Goal: Download file/media

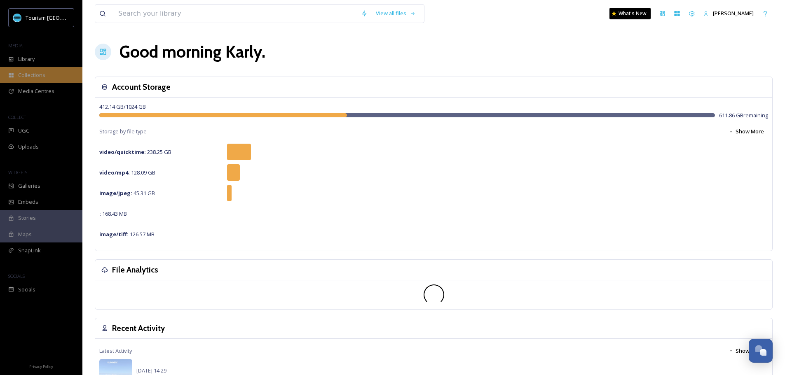
click at [30, 78] on span "Collections" at bounding box center [31, 75] width 27 height 8
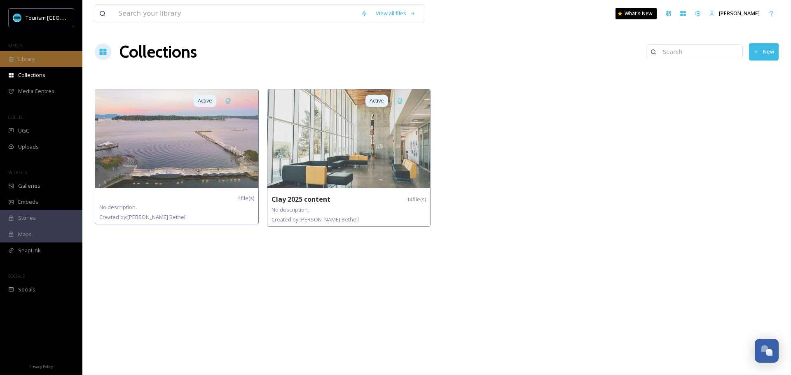
click at [31, 60] on span "Library" at bounding box center [26, 59] width 16 height 8
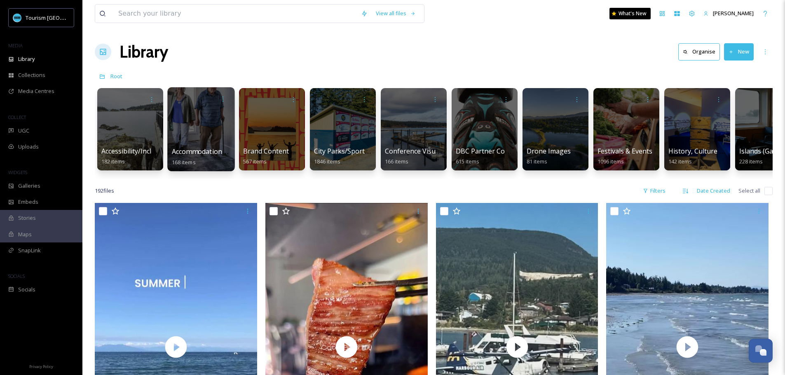
click at [208, 114] on div at bounding box center [200, 129] width 67 height 84
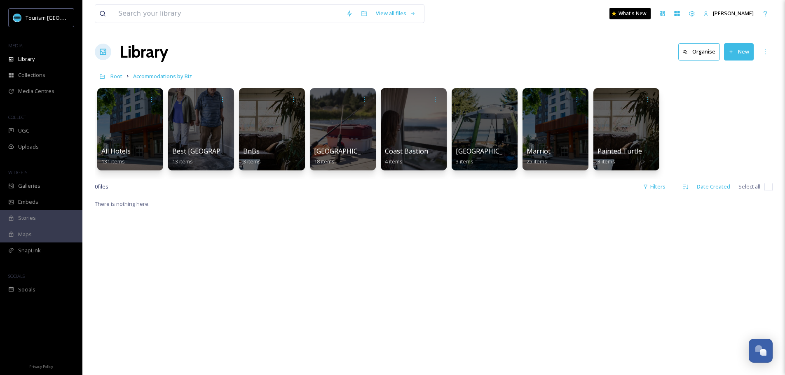
click at [208, 114] on div at bounding box center [201, 129] width 66 height 82
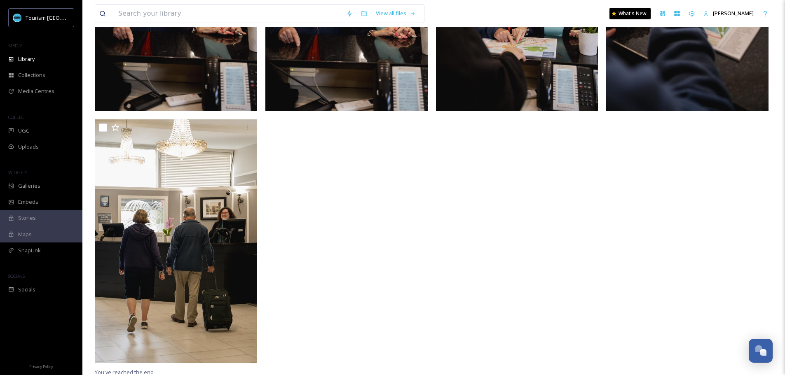
scroll to position [752, 0]
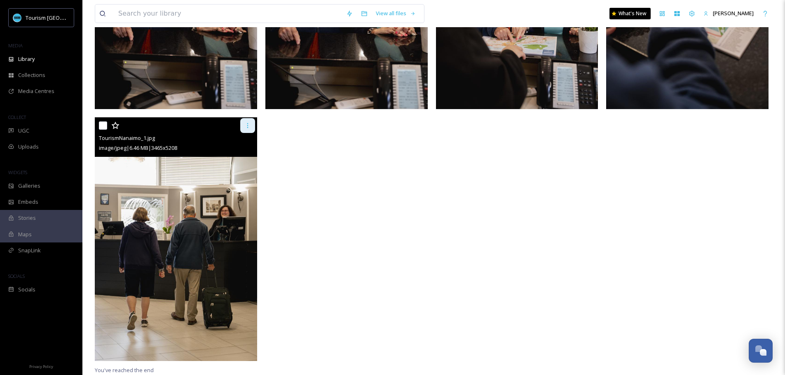
click at [246, 125] on icon at bounding box center [247, 125] width 7 height 7
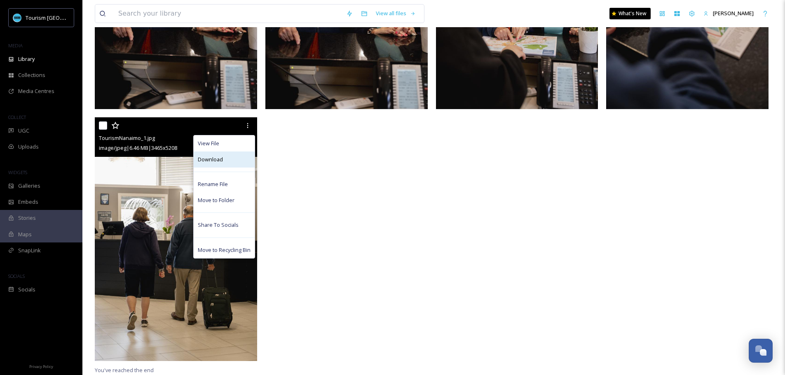
click at [232, 157] on div "Download" at bounding box center [224, 160] width 61 height 16
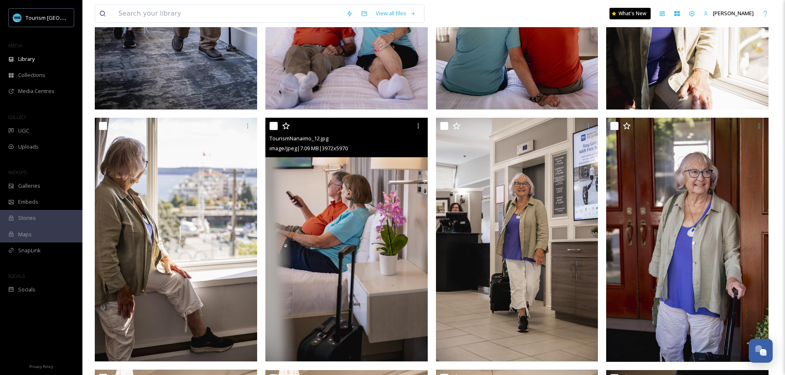
scroll to position [247, 0]
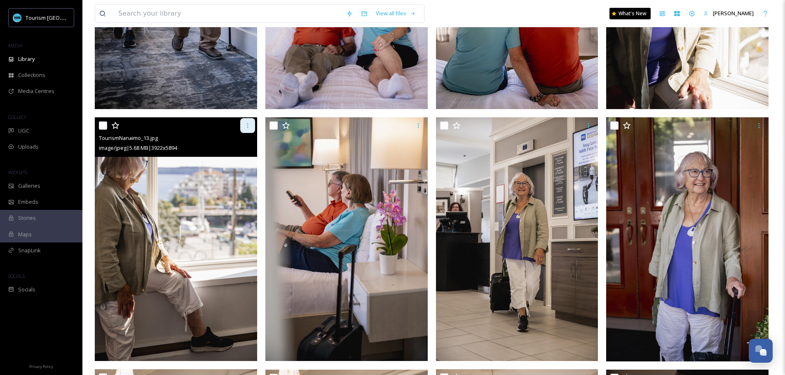
click at [250, 123] on icon at bounding box center [247, 125] width 7 height 7
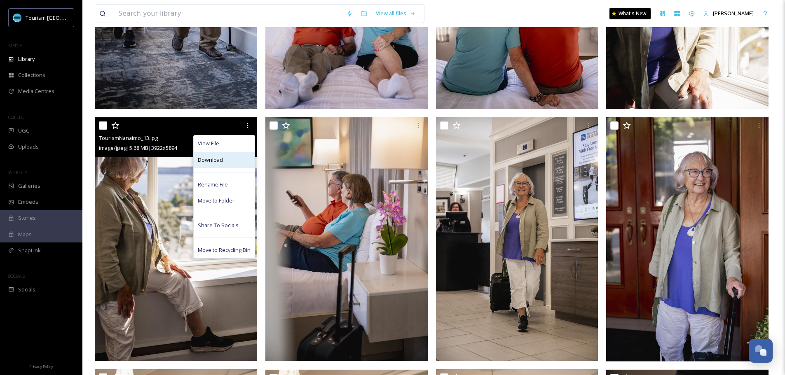
click at [213, 159] on span "Download" at bounding box center [210, 160] width 25 height 8
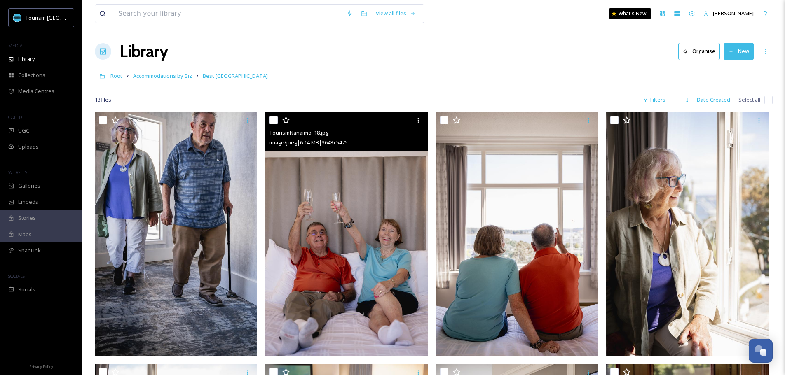
scroll to position [0, 0]
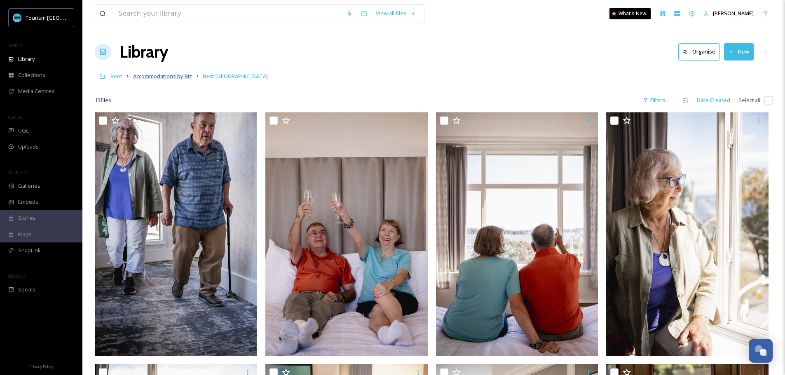
click at [174, 74] on span "Accommodations by Biz" at bounding box center [162, 76] width 59 height 7
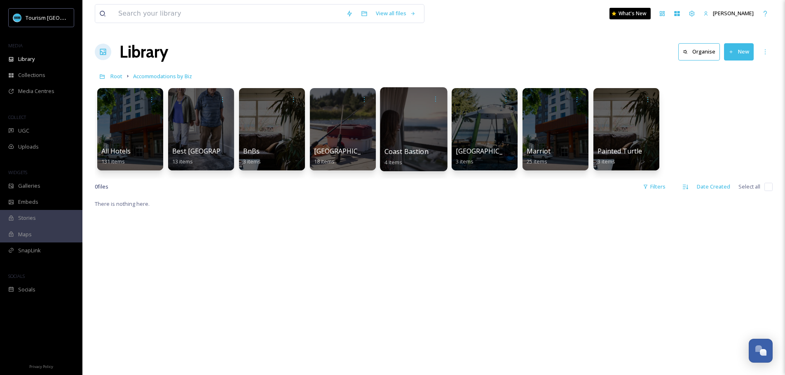
click at [424, 125] on div at bounding box center [413, 129] width 67 height 84
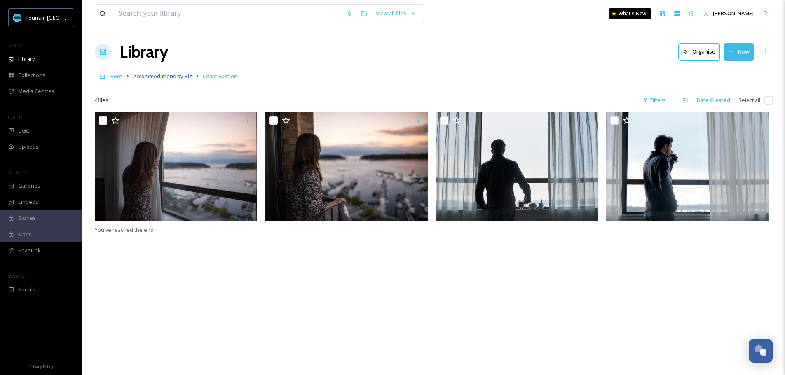
click at [159, 74] on span "Accommodations by Biz" at bounding box center [162, 76] width 59 height 7
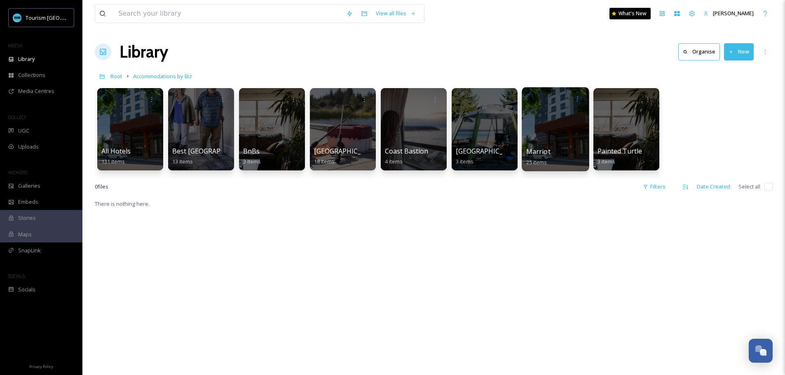
click at [538, 133] on div at bounding box center [555, 129] width 67 height 84
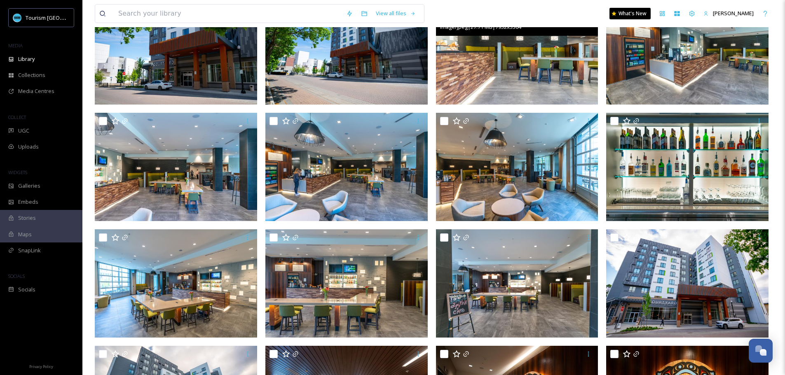
scroll to position [165, 0]
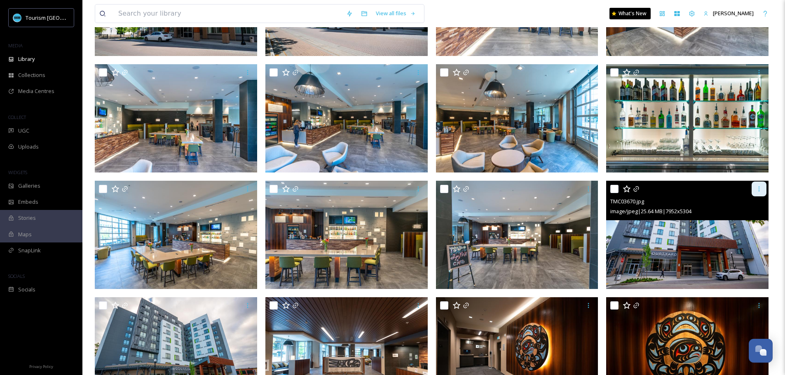
click at [758, 187] on icon at bounding box center [759, 189] width 7 height 7
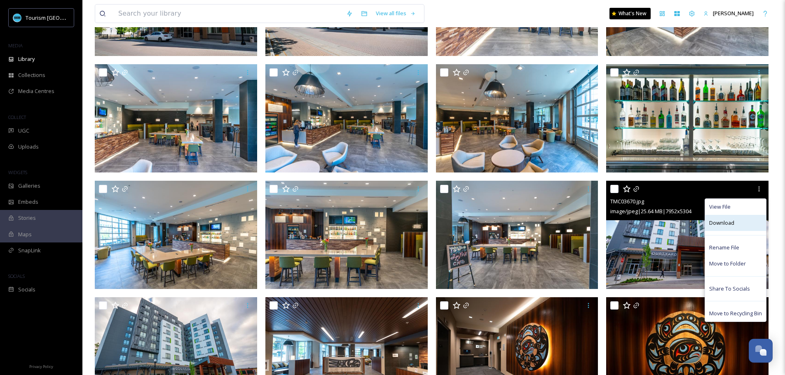
click at [736, 217] on div "Download" at bounding box center [735, 223] width 61 height 16
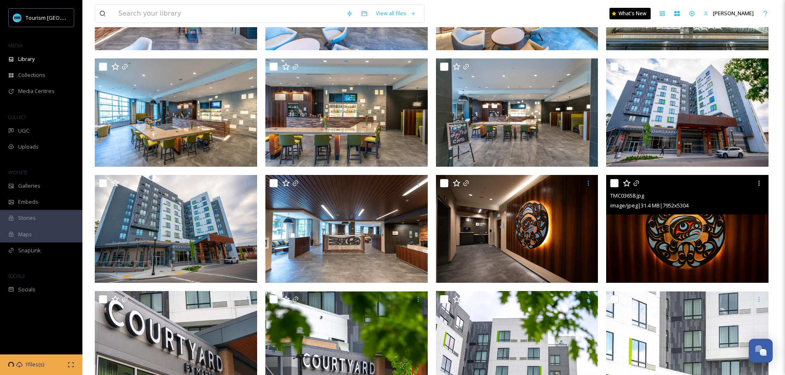
scroll to position [288, 0]
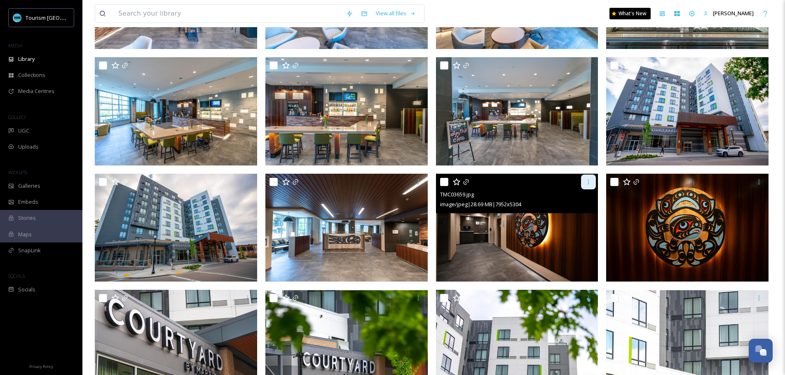
click at [585, 183] on icon at bounding box center [588, 182] width 7 height 7
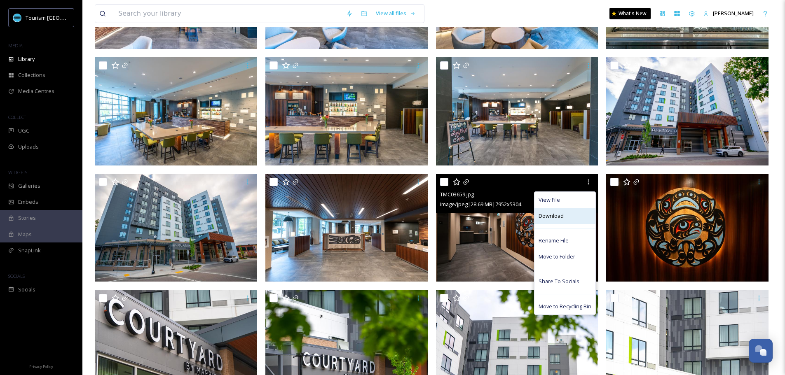
click at [561, 213] on span "Download" at bounding box center [550, 216] width 25 height 8
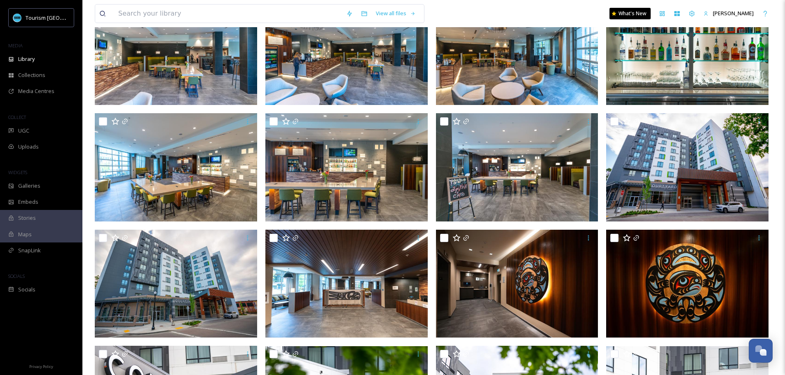
scroll to position [218, 0]
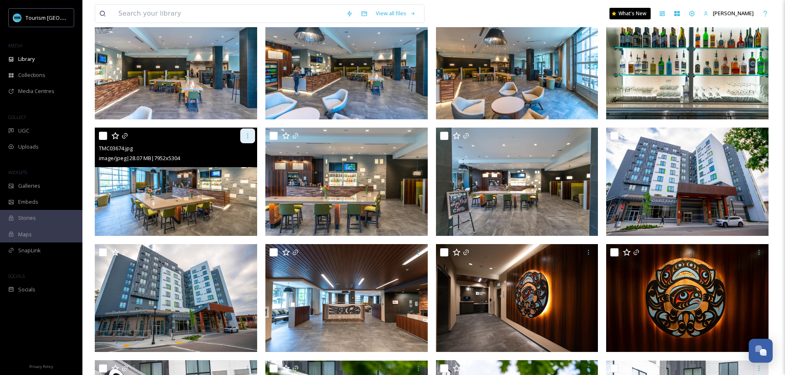
click at [243, 133] on div at bounding box center [247, 136] width 15 height 15
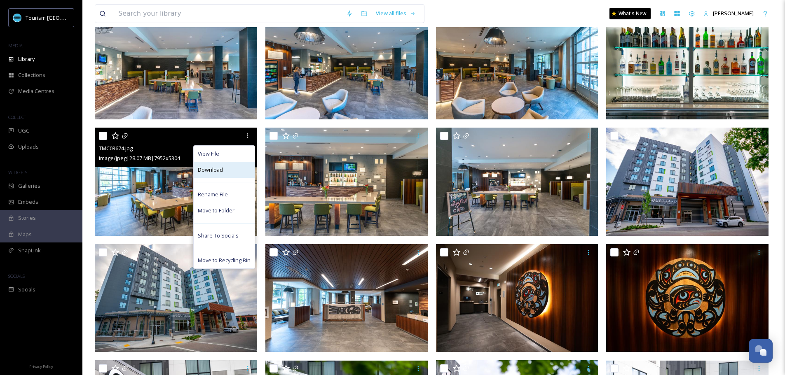
click at [235, 164] on div "Download" at bounding box center [224, 170] width 61 height 16
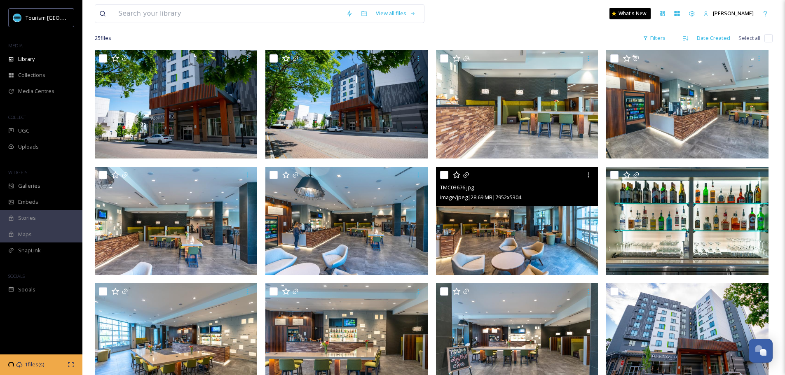
scroll to position [0, 0]
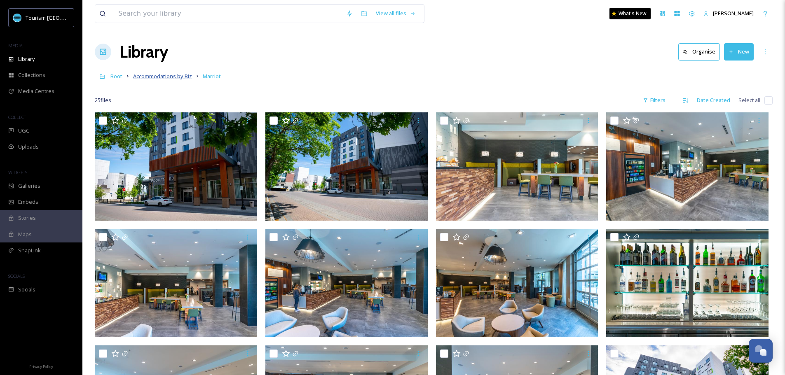
click at [181, 74] on span "Accommodations by Biz" at bounding box center [162, 76] width 59 height 7
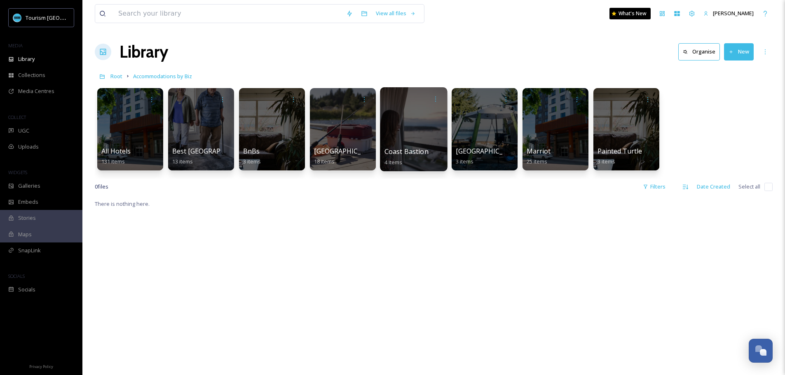
click at [423, 138] on div at bounding box center [413, 129] width 67 height 84
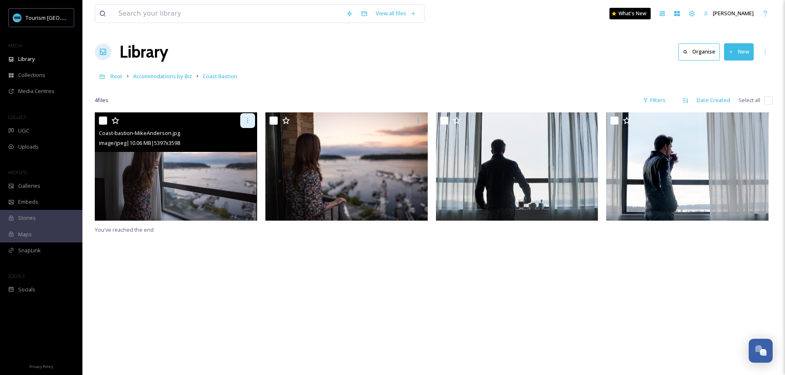
click at [249, 120] on icon at bounding box center [247, 120] width 7 height 7
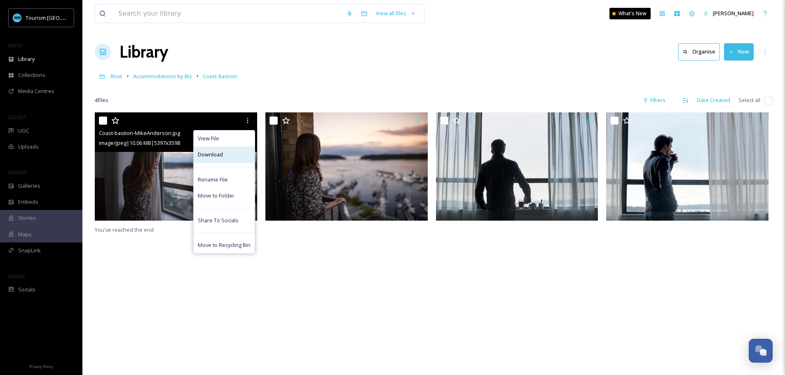
click at [238, 158] on div "Download" at bounding box center [224, 155] width 61 height 16
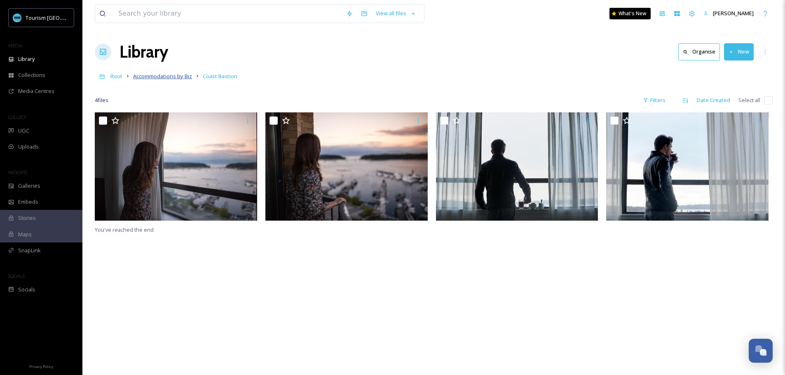
click at [157, 75] on span "Accommodations by Biz" at bounding box center [162, 76] width 59 height 7
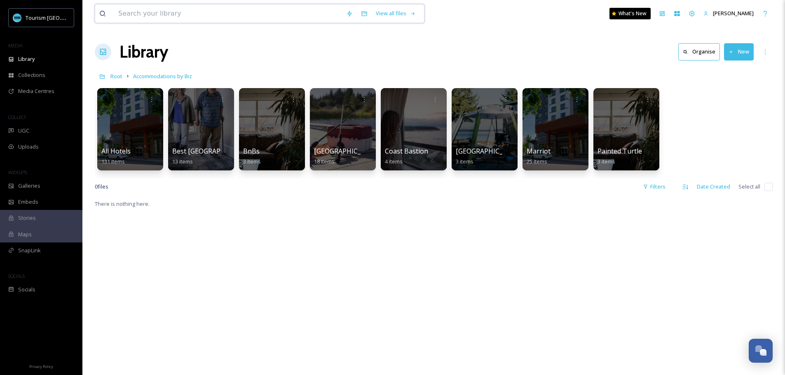
click at [176, 17] on input at bounding box center [228, 14] width 228 height 18
type input "bastion"
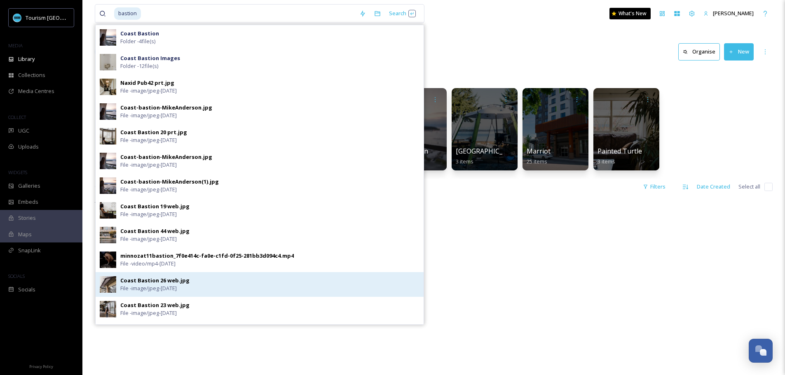
click at [198, 276] on div "Coast Bastion 26 web.jpg File - image/jpeg - [DATE]" at bounding box center [260, 284] width 328 height 25
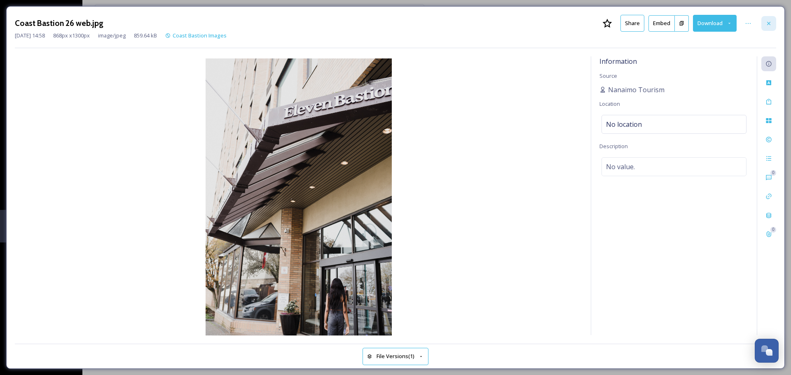
click at [765, 21] on div at bounding box center [768, 23] width 15 height 15
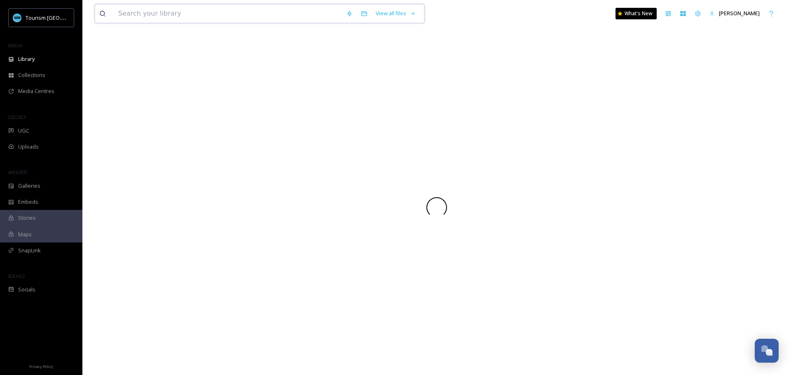
click at [184, 18] on input at bounding box center [228, 14] width 228 height 18
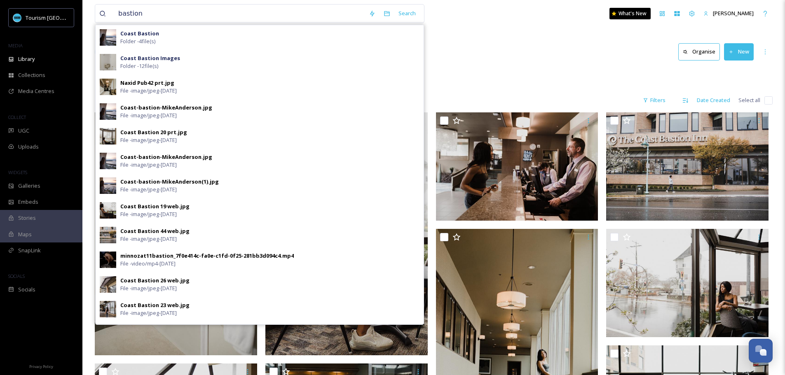
click at [457, 76] on div "Root Accessibility/Inclusivity Coast Bastion Images" at bounding box center [434, 76] width 678 height 16
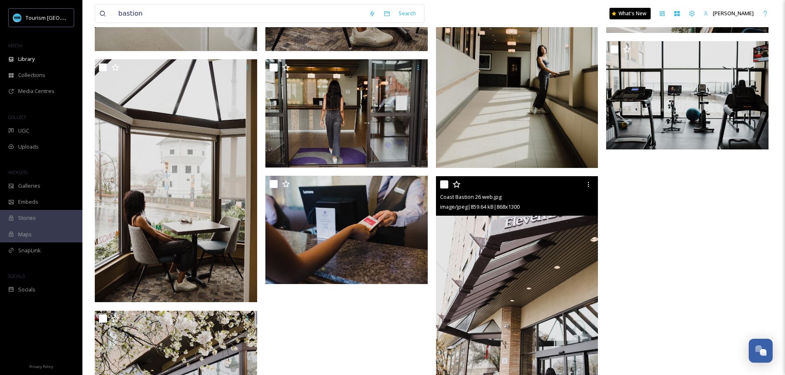
scroll to position [288, 0]
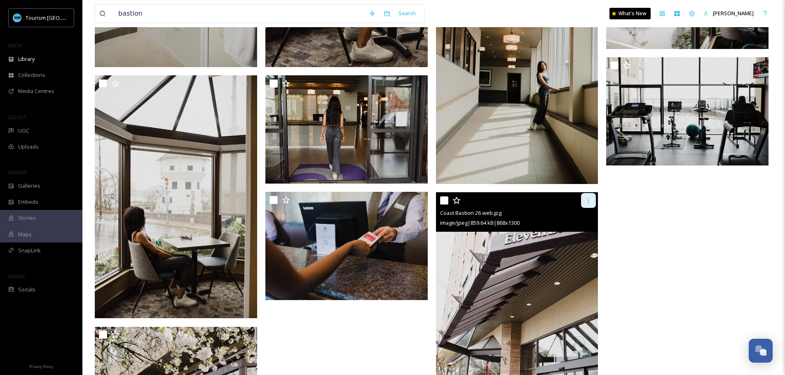
click at [591, 199] on icon at bounding box center [588, 200] width 7 height 7
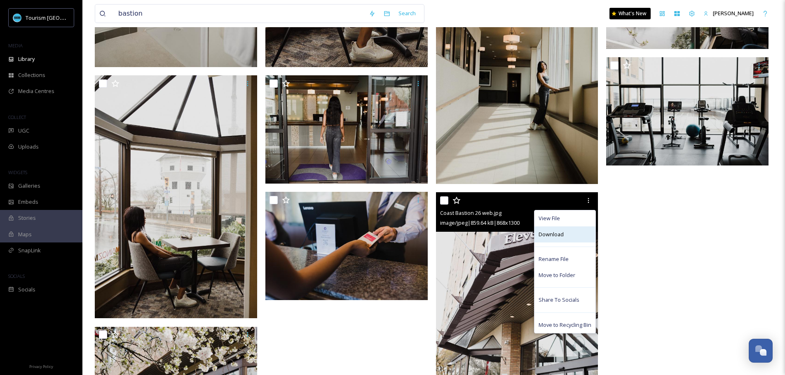
click at [568, 233] on div "Download" at bounding box center [564, 235] width 61 height 16
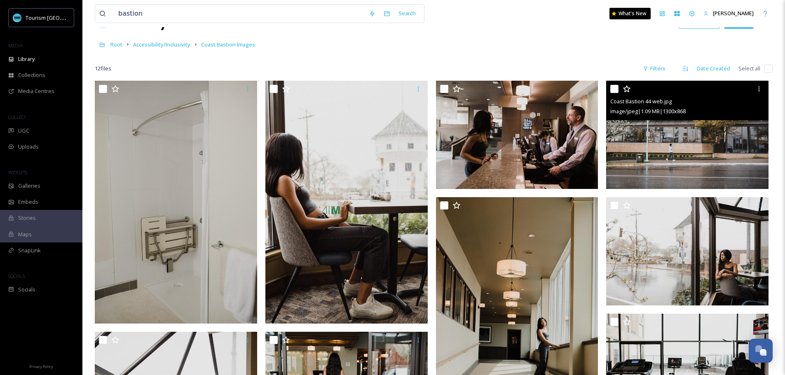
scroll to position [0, 0]
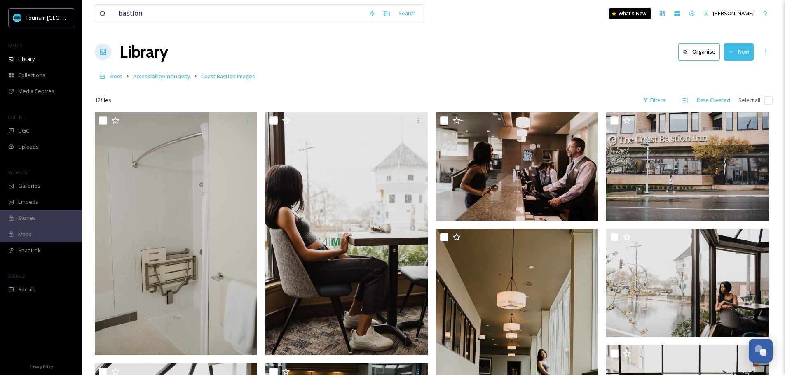
click at [162, 3] on div "bastion Search What's New [PERSON_NAME]" at bounding box center [434, 13] width 678 height 27
drag, startPoint x: 155, startPoint y: 13, endPoint x: 122, endPoint y: 13, distance: 33.0
click at [122, 13] on input "bastion" at bounding box center [239, 14] width 250 height 18
type input "b"
type input "black rabbit"
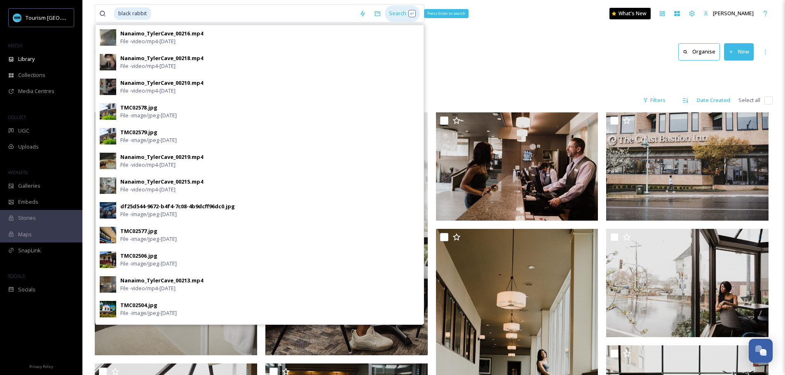
click at [403, 12] on div "Search Press Enter to search" at bounding box center [402, 13] width 35 height 16
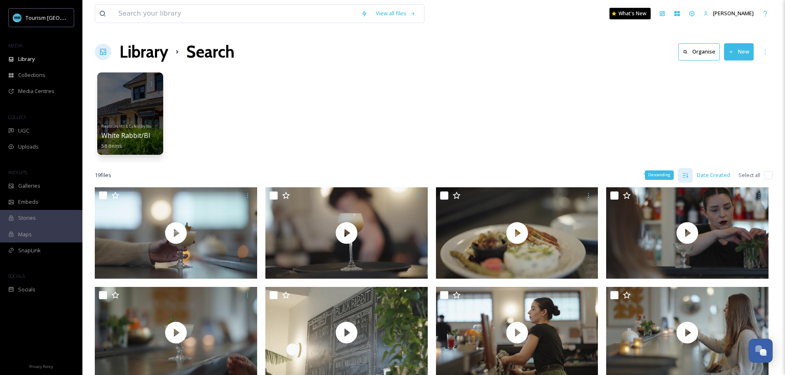
drag, startPoint x: 682, startPoint y: 177, endPoint x: 655, endPoint y: 177, distance: 26.4
click at [655, 177] on div "Descending" at bounding box center [659, 175] width 29 height 9
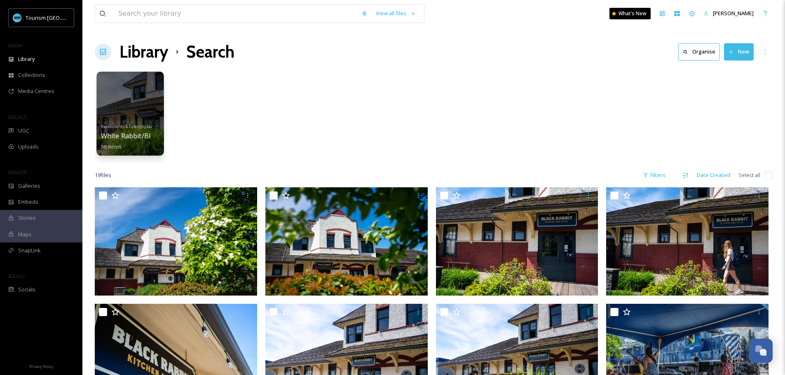
click at [111, 105] on div at bounding box center [129, 114] width 67 height 84
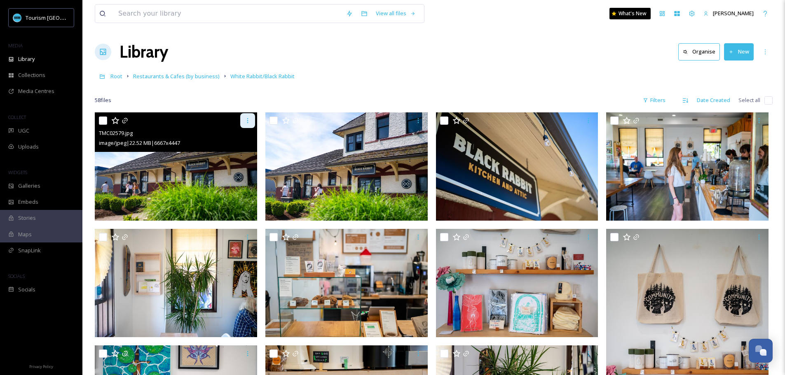
click at [247, 119] on icon at bounding box center [247, 120] width 7 height 7
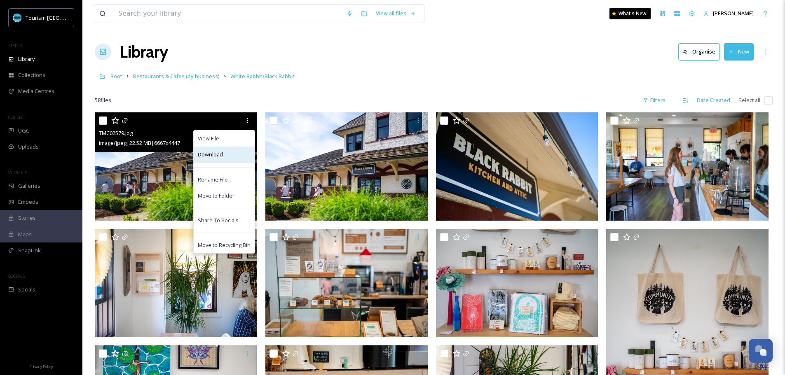
click at [218, 154] on span "Download" at bounding box center [210, 155] width 25 height 8
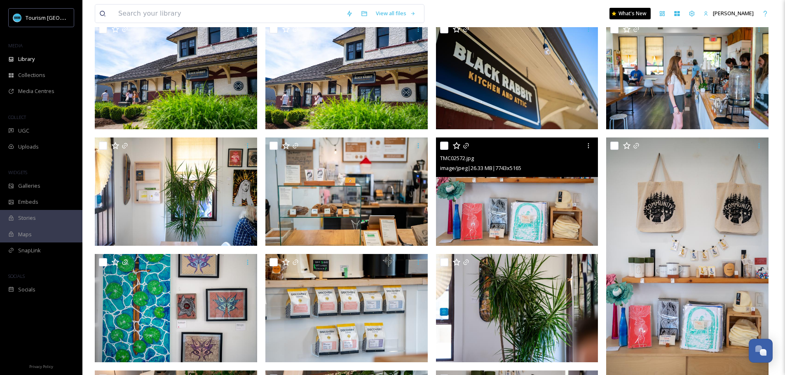
scroll to position [82, 0]
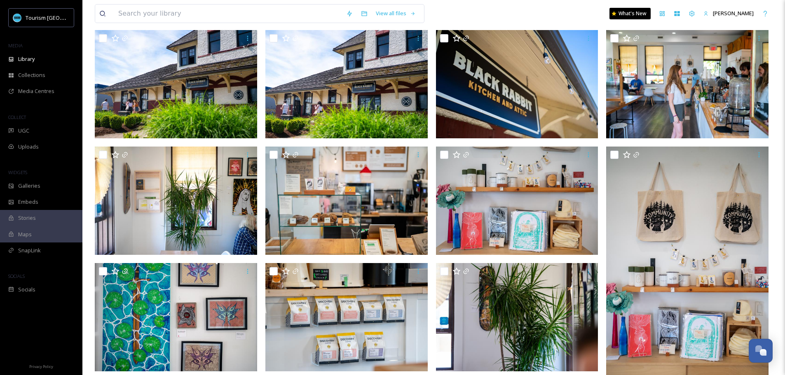
click at [569, 21] on div "View all files What's New [PERSON_NAME]" at bounding box center [434, 13] width 678 height 27
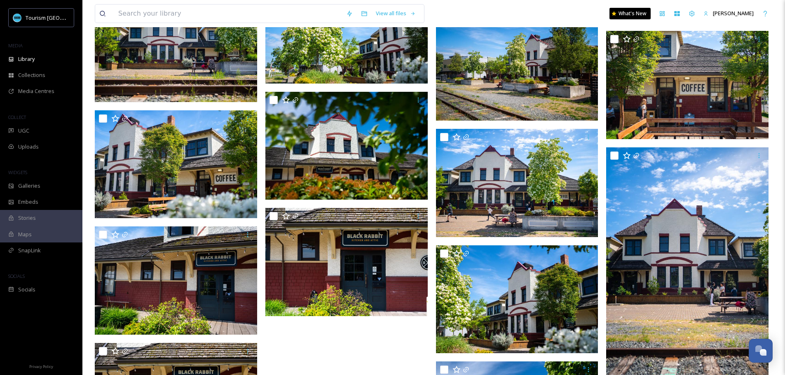
scroll to position [1566, 0]
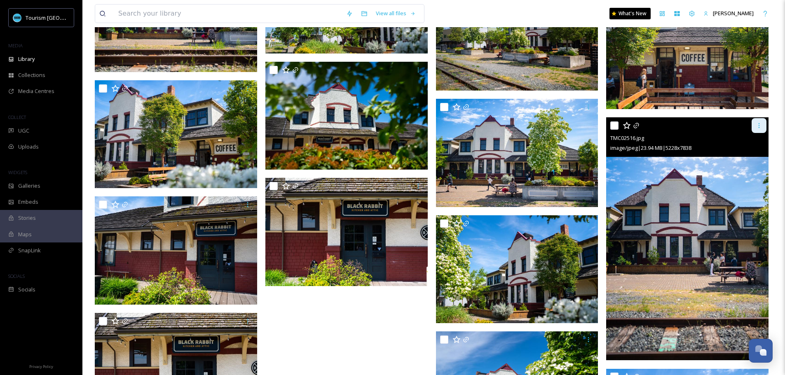
click at [760, 123] on icon at bounding box center [759, 125] width 7 height 7
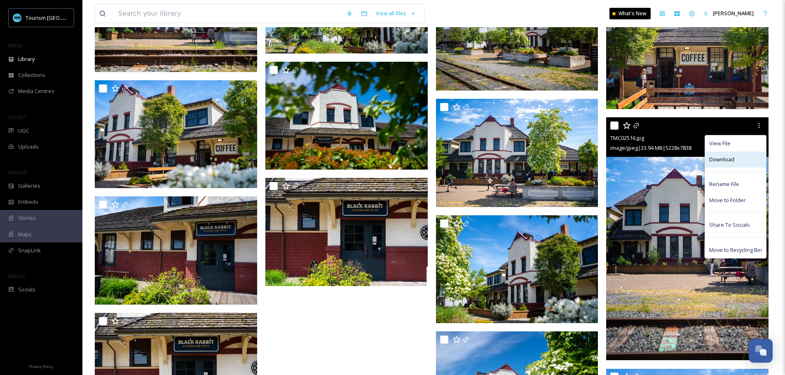
click at [736, 157] on div "Download" at bounding box center [735, 160] width 61 height 16
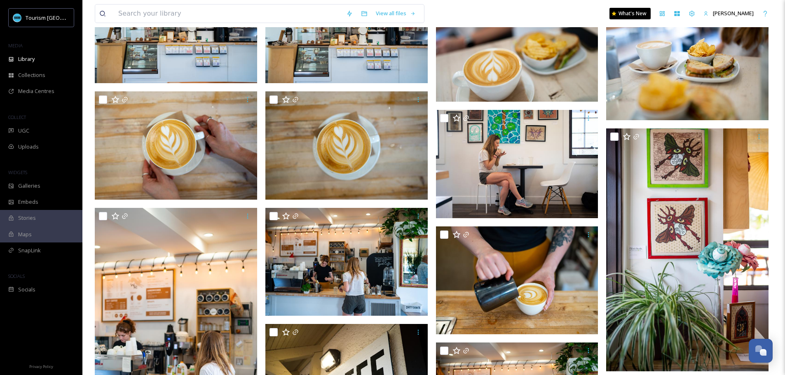
scroll to position [906, 0]
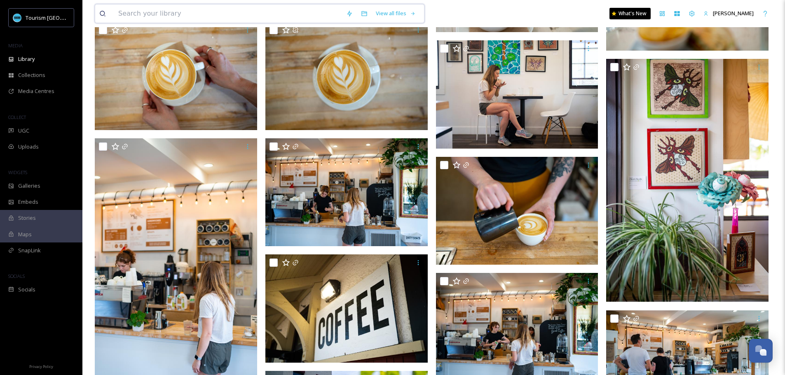
click at [186, 12] on input at bounding box center [228, 14] width 228 height 18
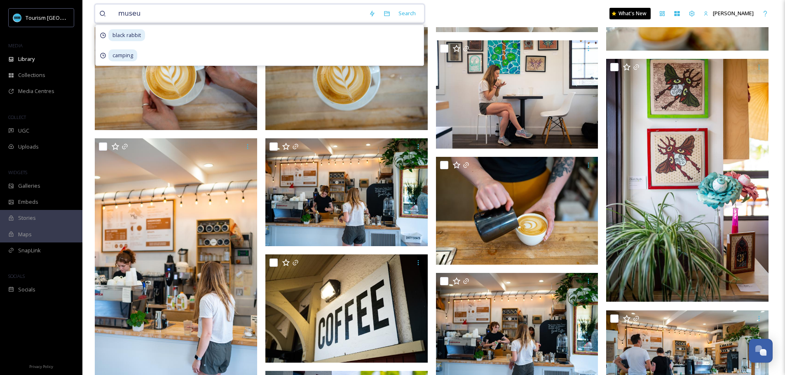
type input "museum"
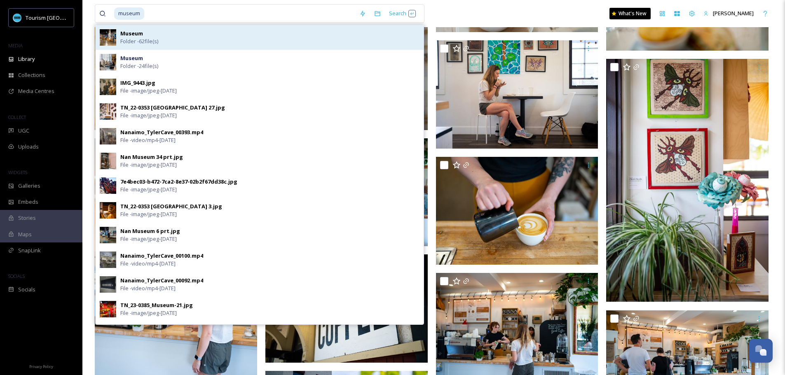
click at [157, 41] on span "Folder - 62 file(s)" at bounding box center [139, 41] width 38 height 8
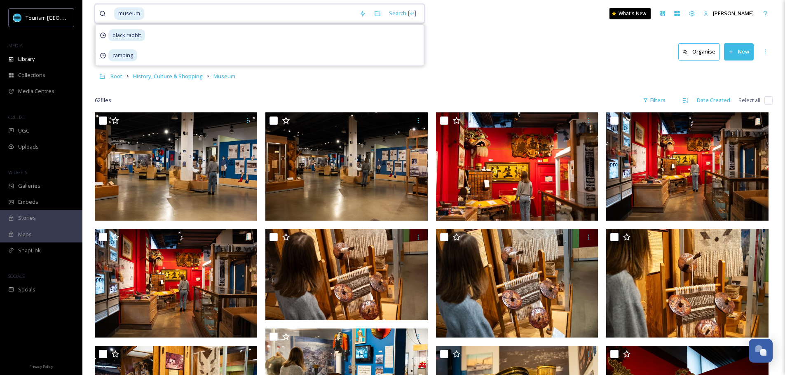
click at [176, 17] on input at bounding box center [250, 14] width 210 height 18
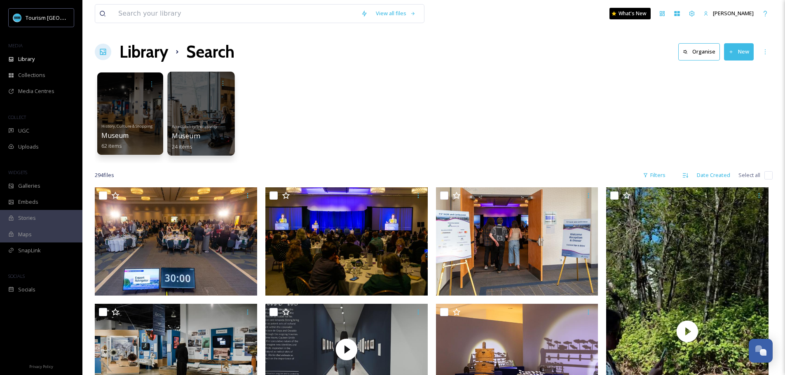
click at [196, 85] on div at bounding box center [201, 83] width 59 height 15
click at [207, 102] on div at bounding box center [200, 114] width 67 height 84
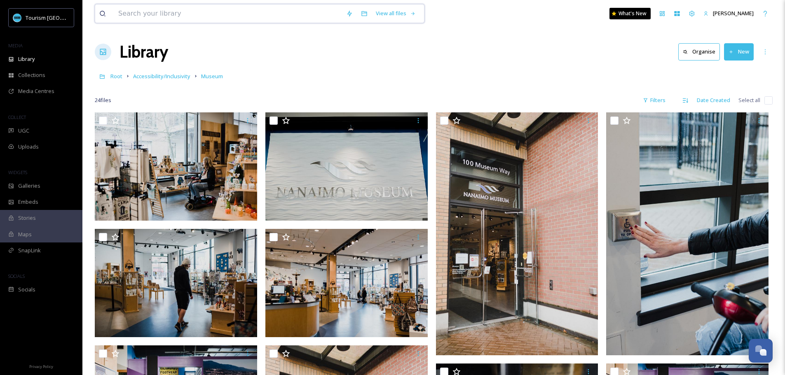
click at [174, 18] on input at bounding box center [228, 14] width 228 height 18
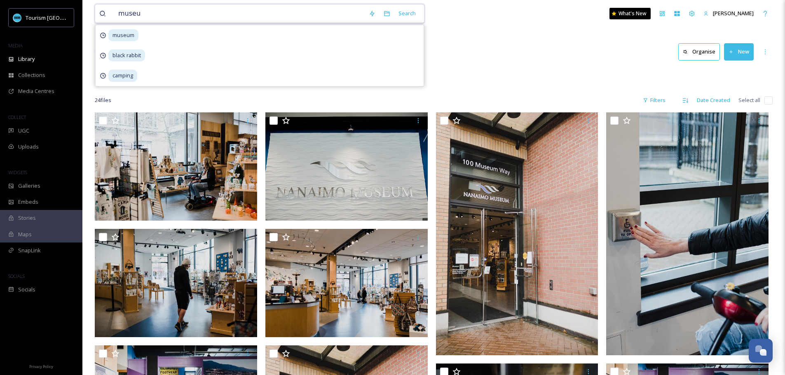
type input "museum"
type input "\"
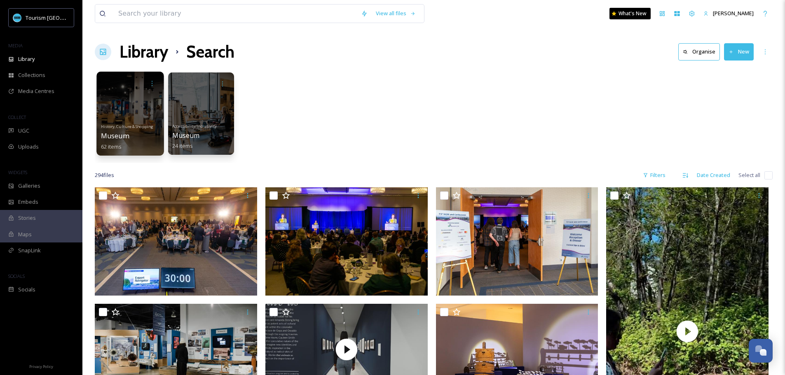
click at [139, 98] on div at bounding box center [129, 114] width 67 height 84
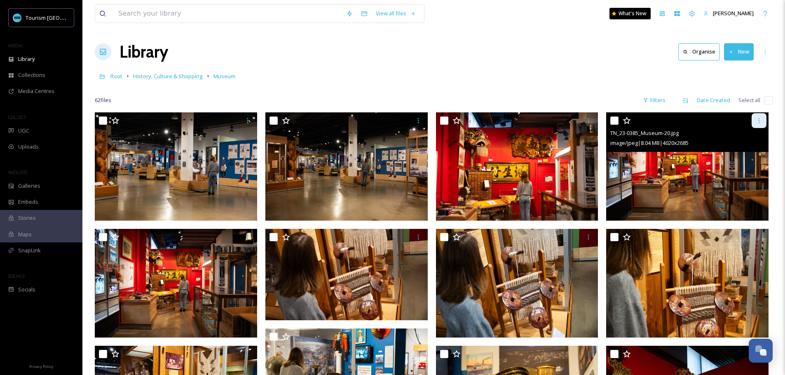
click at [758, 121] on icon at bounding box center [759, 120] width 7 height 7
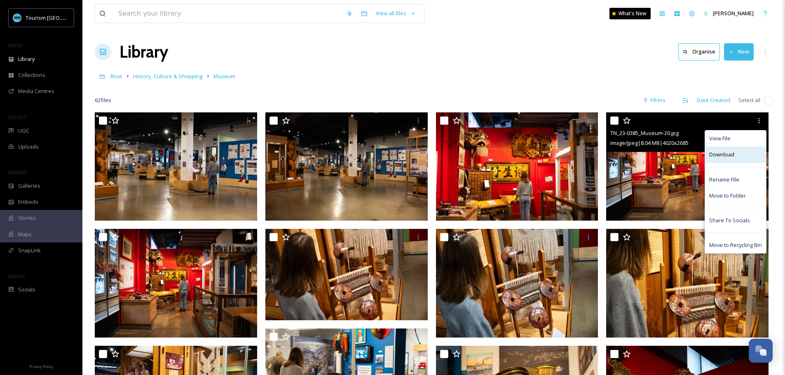
click at [730, 150] on div "Download" at bounding box center [735, 155] width 61 height 16
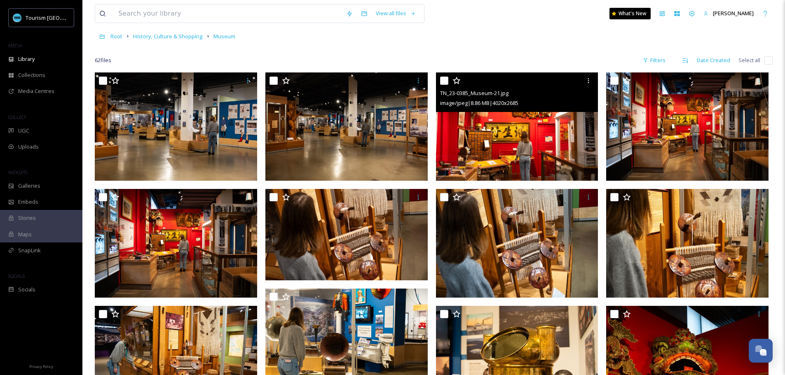
scroll to position [82, 0]
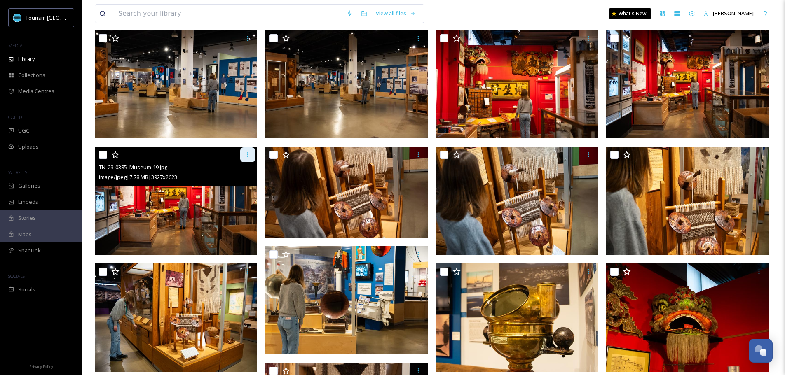
click at [249, 156] on icon at bounding box center [247, 155] width 7 height 7
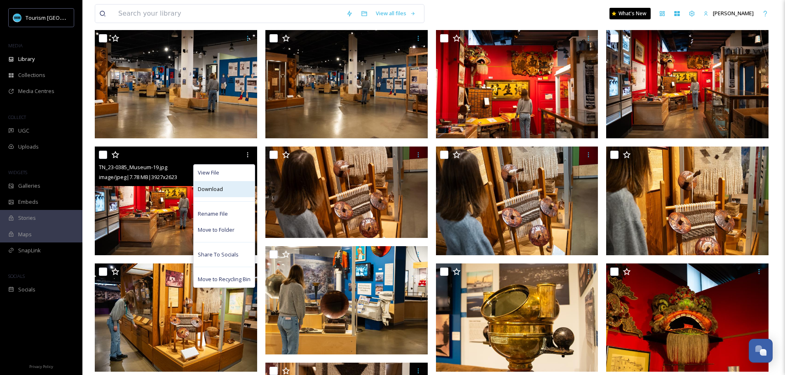
click at [221, 185] on div "Download" at bounding box center [224, 189] width 61 height 16
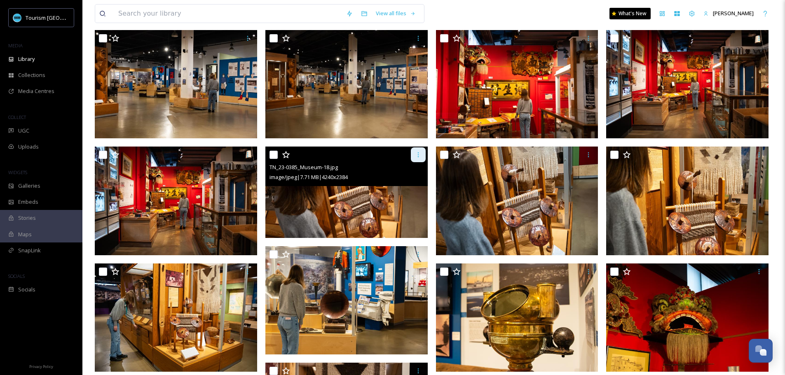
click at [416, 155] on icon at bounding box center [418, 155] width 7 height 7
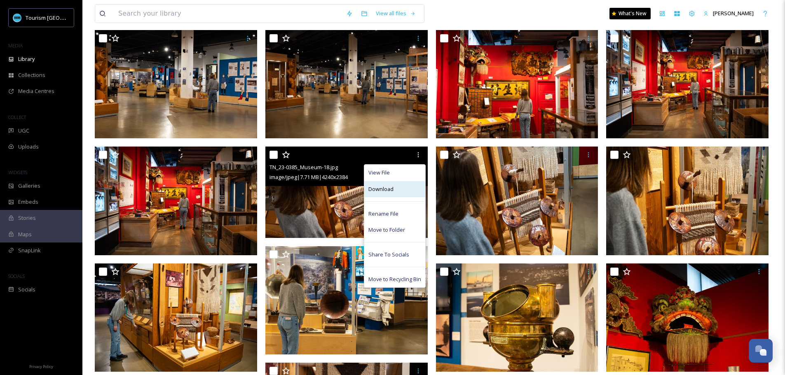
click at [389, 192] on span "Download" at bounding box center [380, 189] width 25 height 8
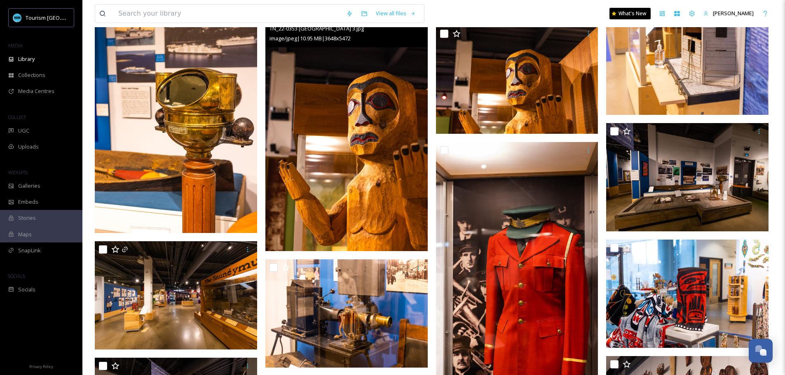
scroll to position [1360, 0]
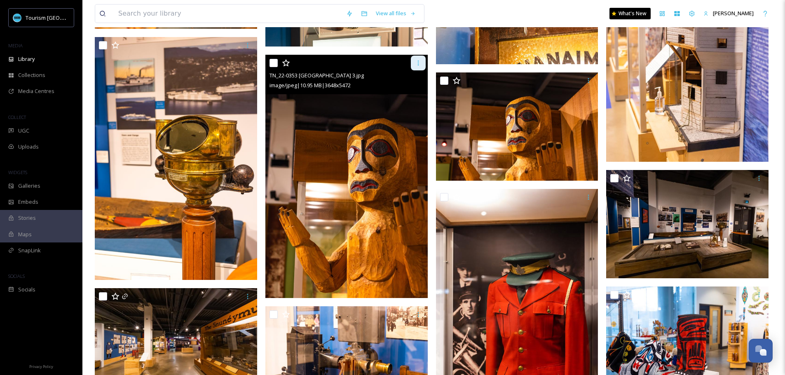
click at [415, 62] on icon at bounding box center [418, 63] width 7 height 7
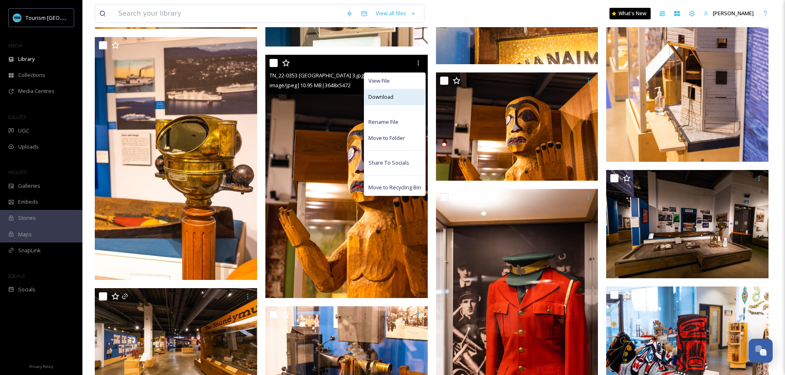
click at [392, 101] on span "Download" at bounding box center [380, 97] width 25 height 8
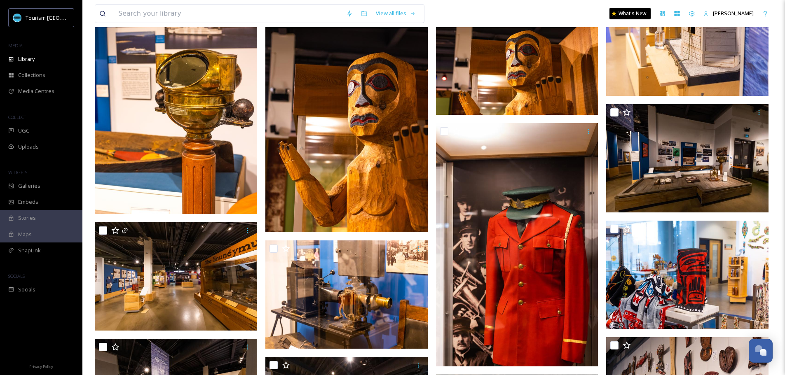
scroll to position [1343, 0]
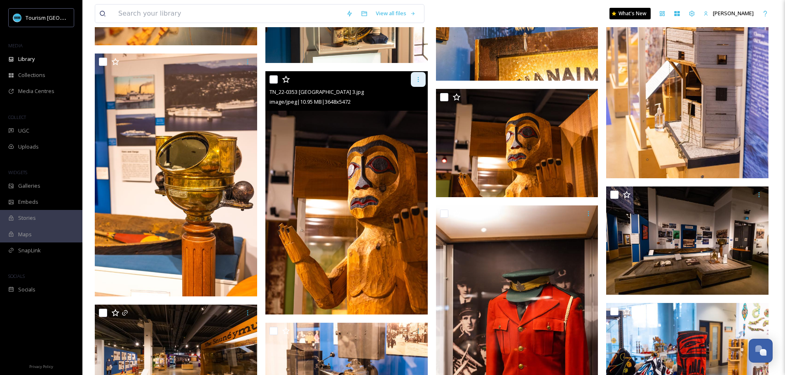
click at [415, 79] on icon at bounding box center [418, 79] width 7 height 7
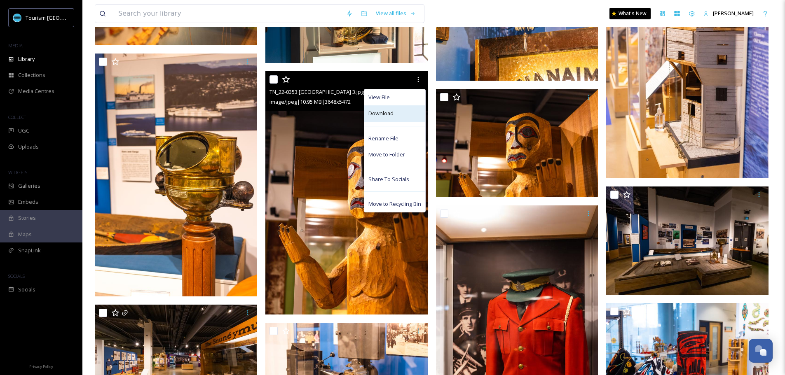
click at [394, 112] on div "Download" at bounding box center [394, 113] width 61 height 16
